Goal: Find specific page/section: Find specific page/section

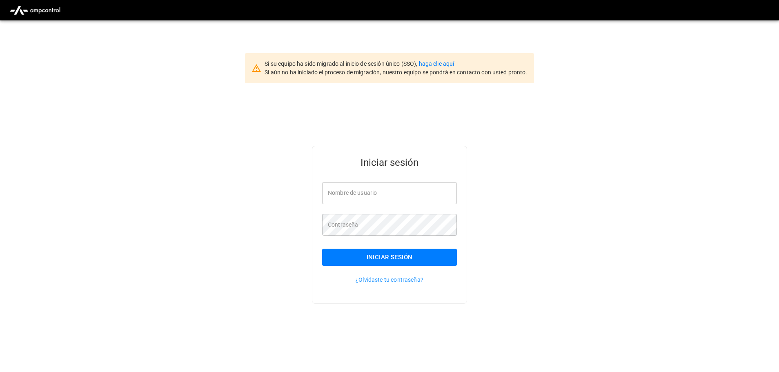
type input "**********"
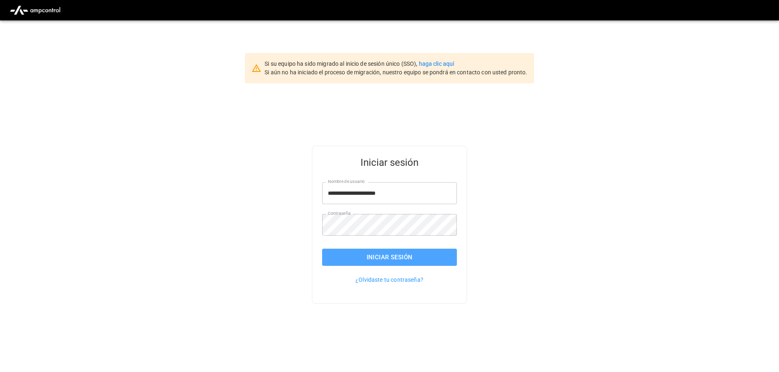
click at [403, 255] on button "Iniciar sesión" at bounding box center [389, 257] width 135 height 17
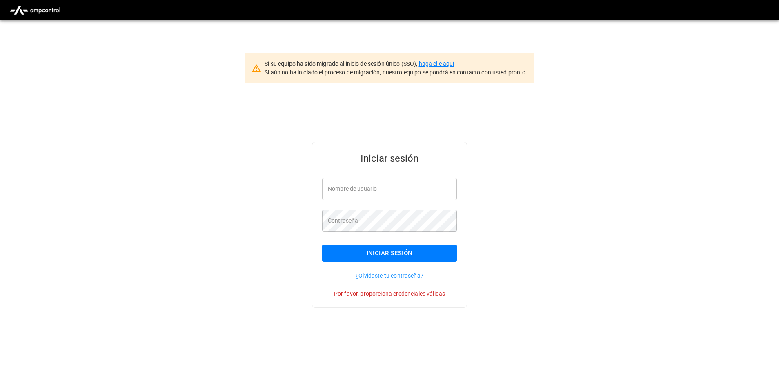
click at [439, 65] on link "haga clic aquí" at bounding box center [437, 63] width 36 height 7
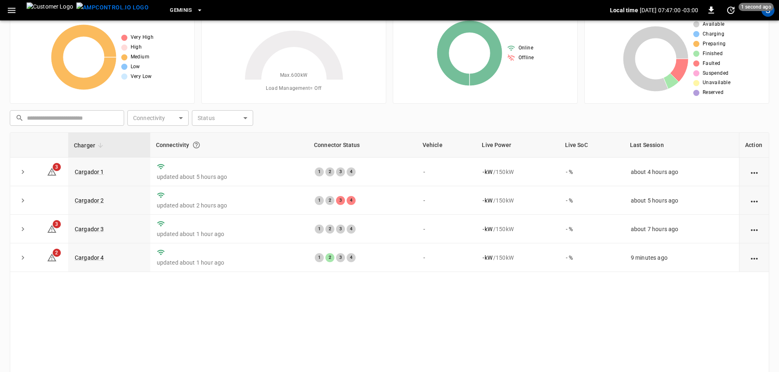
scroll to position [82, 0]
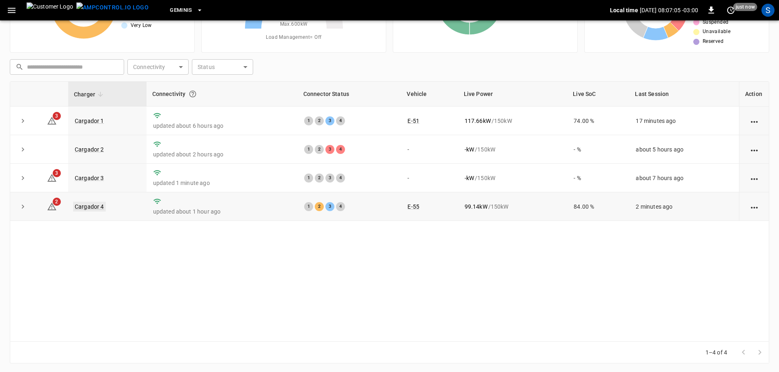
click at [94, 209] on link "Cargador 4" at bounding box center [89, 207] width 33 height 10
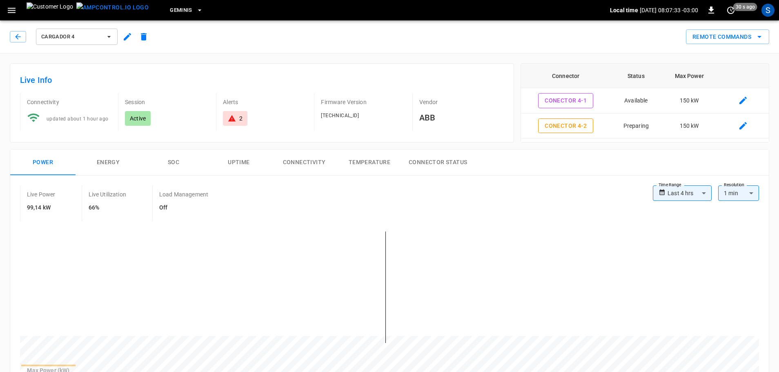
scroll to position [82, 0]
